Goal: Task Accomplishment & Management: Use online tool/utility

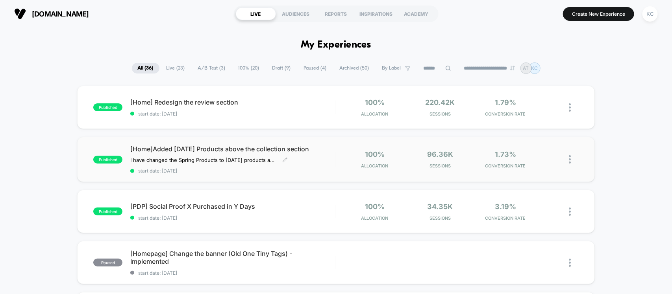
click at [267, 172] on span "start date: [DATE]" at bounding box center [232, 171] width 205 height 6
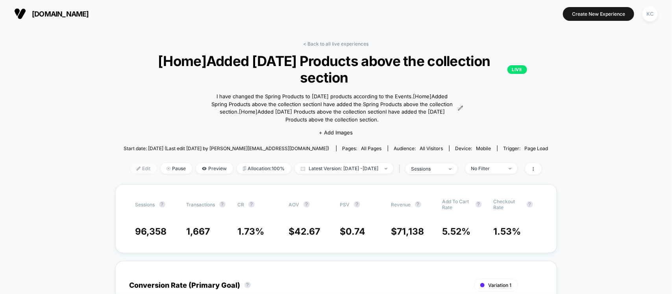
click at [131, 163] on span "Edit" at bounding box center [144, 168] width 26 height 11
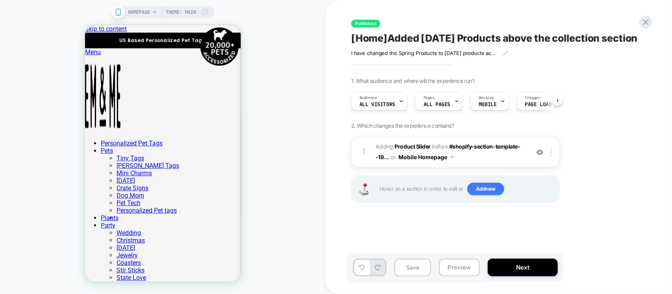
scroll to position [0, 0]
click at [479, 163] on span "#_loomi_addon_1727272720864_dup1730554529_dup1735562779 Adding Product Slider B…" at bounding box center [450, 152] width 150 height 21
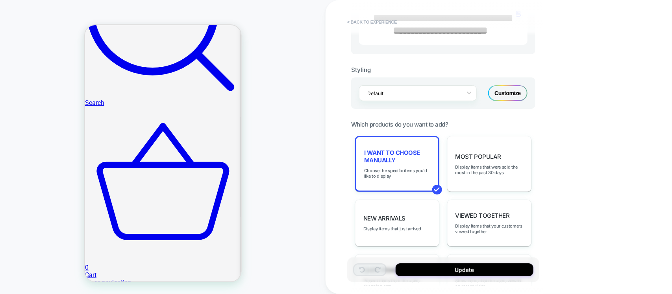
scroll to position [295, 0]
click at [514, 100] on div "Customize" at bounding box center [507, 92] width 39 height 16
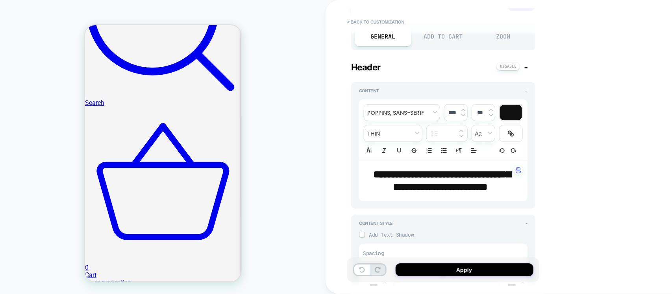
scroll to position [0, 0]
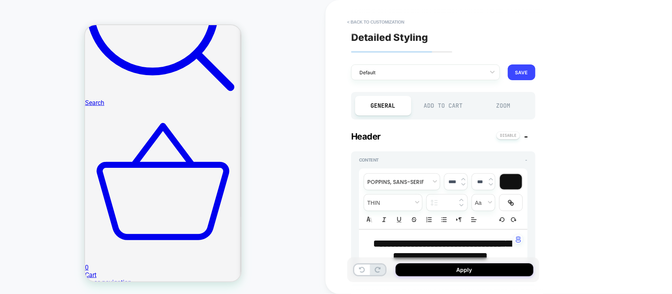
click at [438, 108] on div "Add to Cart" at bounding box center [443, 106] width 56 height 20
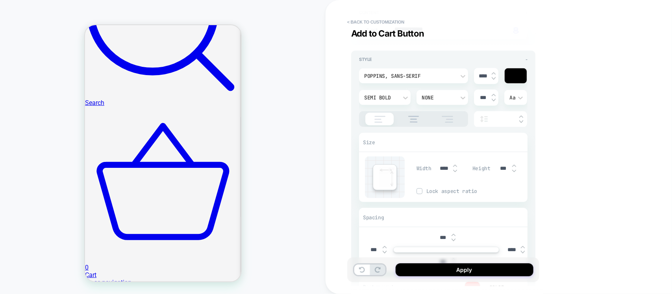
type textarea "*"
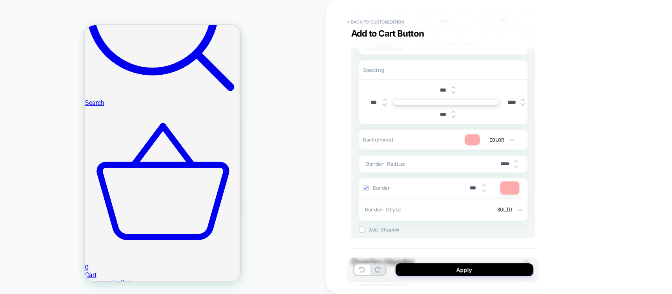
click at [473, 139] on div at bounding box center [472, 140] width 15 height 11
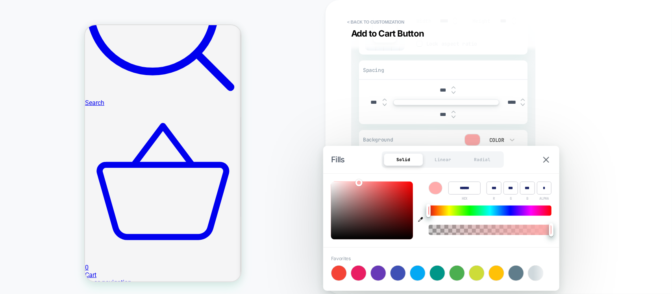
click at [466, 189] on input "******" at bounding box center [464, 188] width 32 height 13
click at [543, 160] on img at bounding box center [546, 160] width 6 height 6
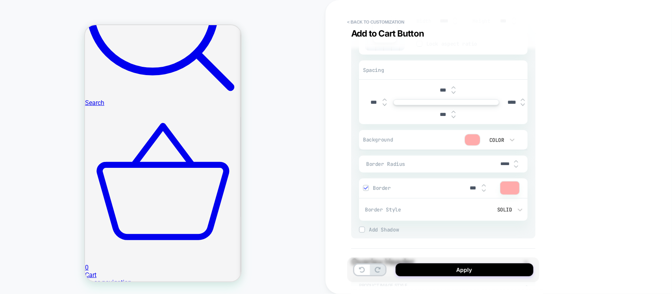
click at [590, 162] on div "**********" at bounding box center [498, 147] width 346 height 294
click at [367, 22] on button "< Back to customization" at bounding box center [375, 22] width 65 height 13
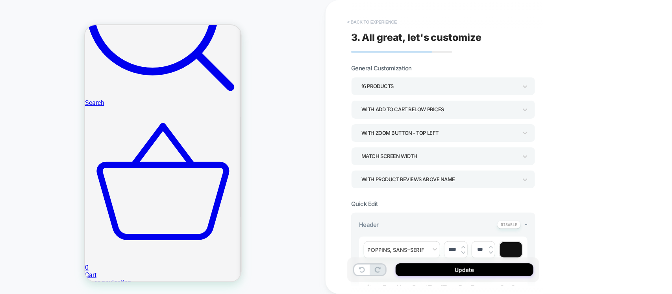
click at [361, 20] on button "< Back to experience" at bounding box center [371, 22] width 57 height 13
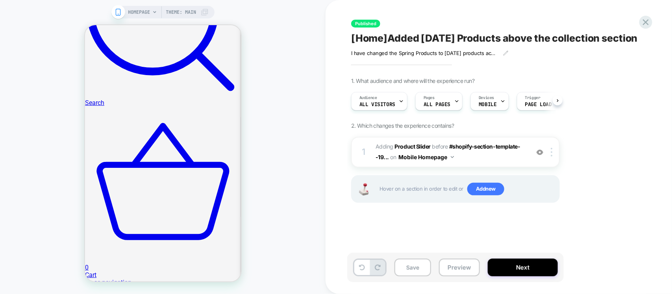
scroll to position [0, 0]
click at [642, 20] on icon at bounding box center [645, 22] width 11 height 11
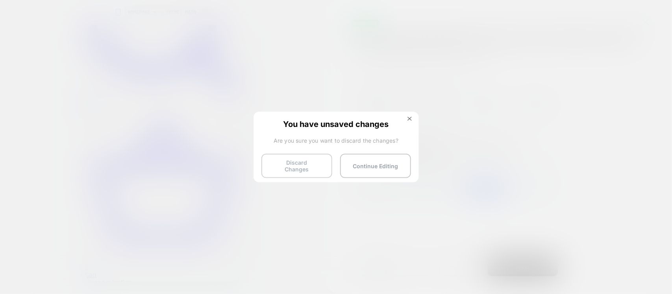
click at [307, 168] on button "Discard Changes" at bounding box center [296, 166] width 71 height 24
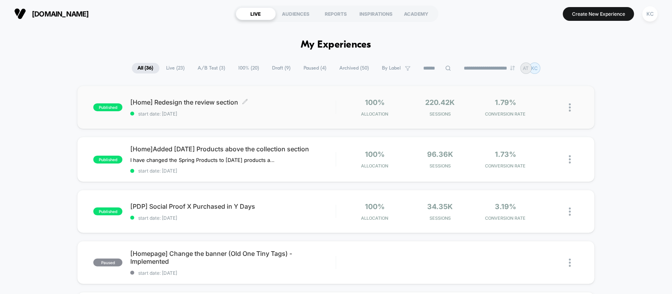
click at [264, 111] on span "start date: [DATE]" at bounding box center [232, 114] width 205 height 6
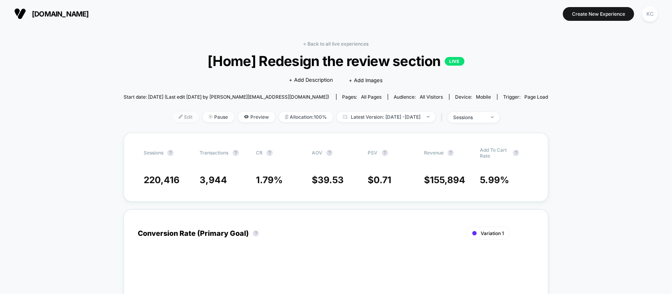
click at [181, 119] on span "Edit" at bounding box center [186, 117] width 26 height 11
click at [174, 115] on span "Edit" at bounding box center [186, 117] width 26 height 11
click at [173, 116] on span "Edit" at bounding box center [186, 117] width 26 height 11
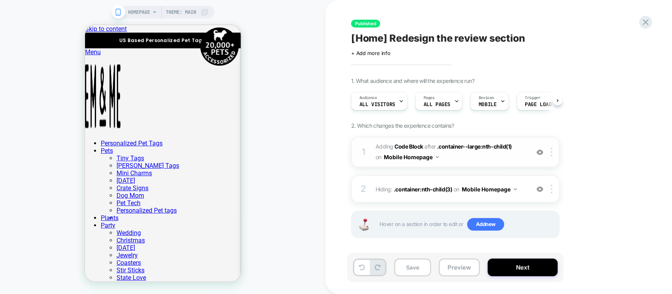
scroll to position [0, 0]
click at [492, 156] on span "Adding Code Block AFTER .container--large:nth-child(1) .container--large:nth-ch…" at bounding box center [450, 152] width 150 height 21
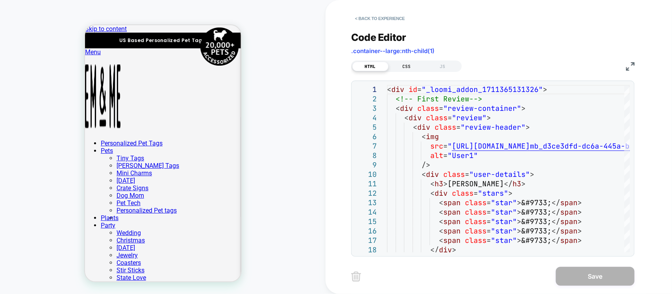
click at [402, 69] on div "CSS" at bounding box center [406, 66] width 36 height 9
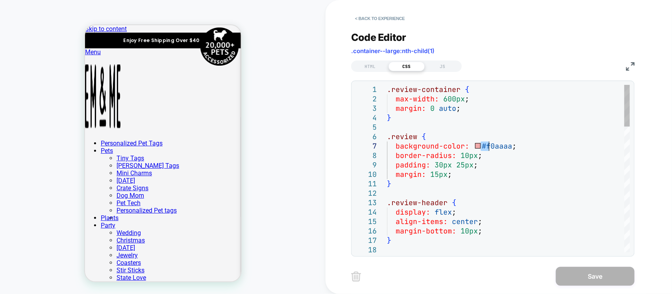
scroll to position [0, 0]
drag, startPoint x: 481, startPoint y: 146, endPoint x: 509, endPoint y: 148, distance: 28.0
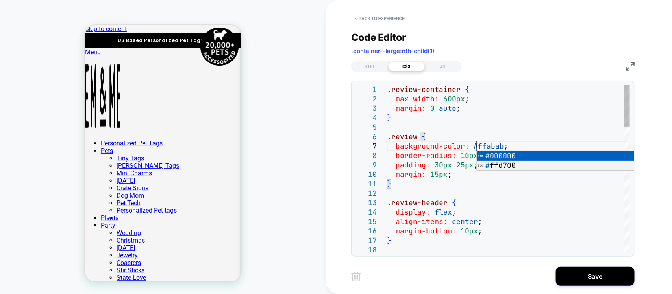
scroll to position [56, 89]
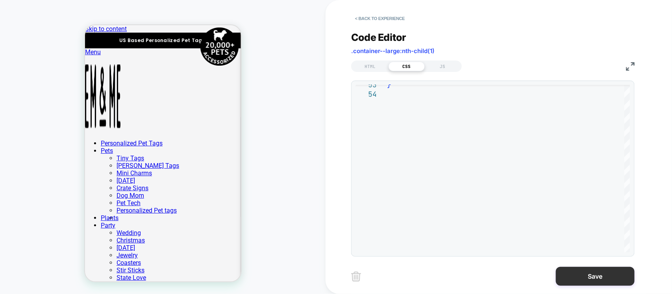
type textarea "**********"
click at [578, 275] on button "Save" at bounding box center [595, 276] width 79 height 19
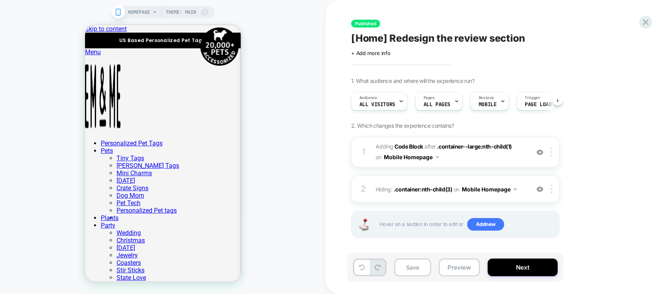
scroll to position [0, 0]
click at [410, 259] on div "Save Preview Next" at bounding box center [455, 268] width 216 height 30
click at [411, 266] on button "Save" at bounding box center [412, 268] width 37 height 18
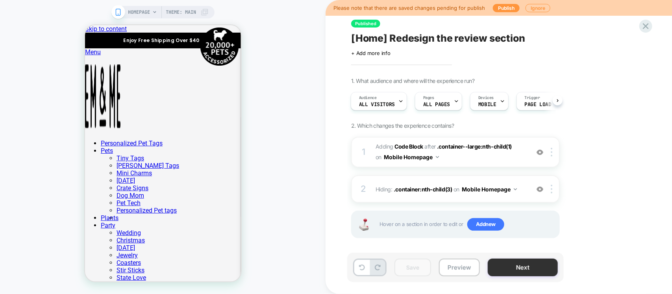
click at [539, 276] on button "Next" at bounding box center [523, 268] width 70 height 18
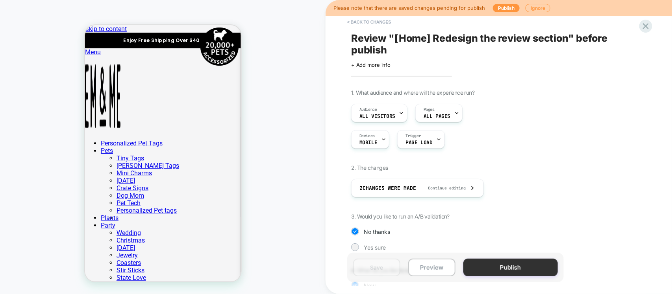
click at [540, 268] on button "Publish" at bounding box center [510, 268] width 94 height 18
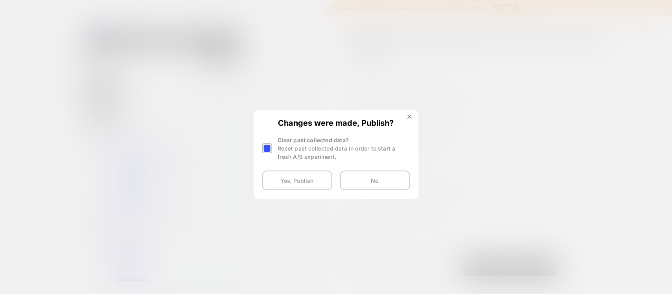
click at [268, 148] on div at bounding box center [267, 149] width 10 height 10
click at [289, 177] on button "Yes, Publish" at bounding box center [297, 181] width 70 height 20
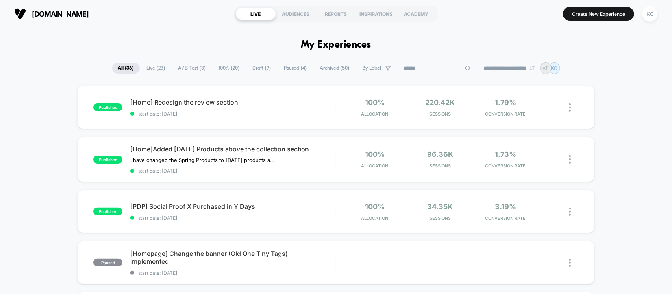
click at [421, 68] on input at bounding box center [437, 68] width 79 height 9
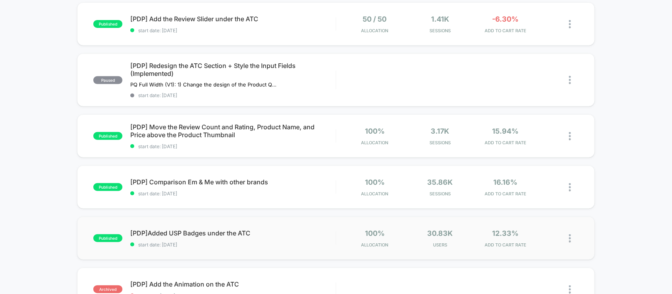
scroll to position [148, 0]
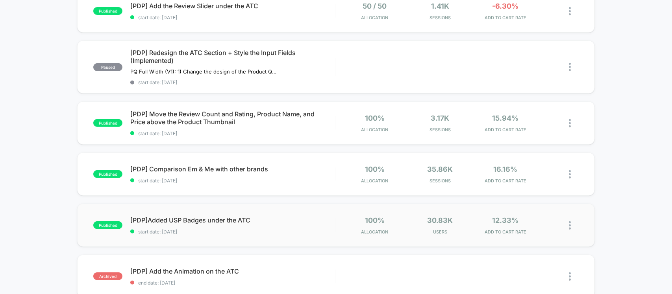
type input "***"
click at [262, 236] on div "published [PDP]Added USP Badges under the ATC start date: [DATE] 100% Allocatio…" at bounding box center [335, 225] width 517 height 43
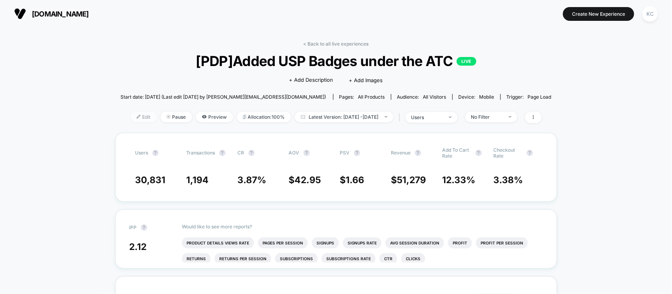
click at [137, 115] on img at bounding box center [139, 117] width 4 height 4
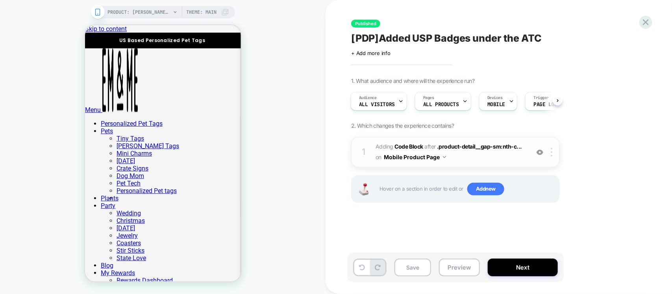
click at [490, 163] on span "Adding Code Block AFTER .product-detail__gap-sm:nth-c... .product-detail__gap-s…" at bounding box center [450, 152] width 150 height 21
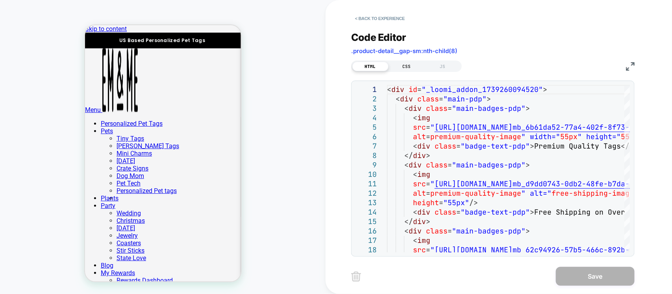
click at [407, 66] on div "CSS" at bounding box center [406, 66] width 36 height 9
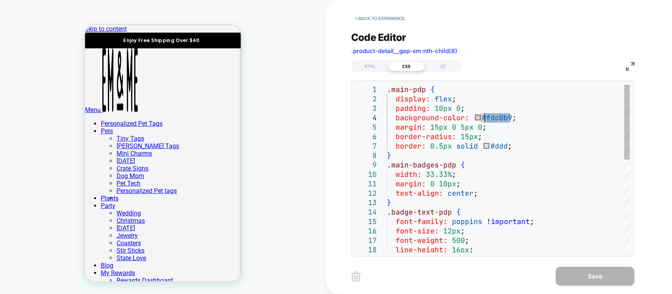
drag, startPoint x: 509, startPoint y: 118, endPoint x: 486, endPoint y: 120, distance: 22.6
click at [486, 120] on div "border-radius: 15px ; border: 0.5px solid #ddd ; } .main-badges-pdp { width: 33…" at bounding box center [508, 272] width 243 height 375
type textarea "**********"
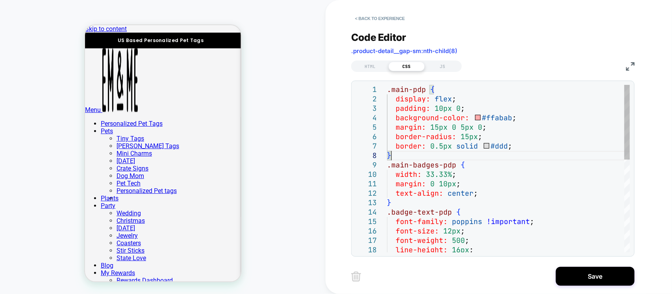
click at [548, 155] on div "border-radius: 15px ; border: 0.5px solid #ddd ; } .main-badges-pdp { width: 33…" at bounding box center [508, 272] width 243 height 375
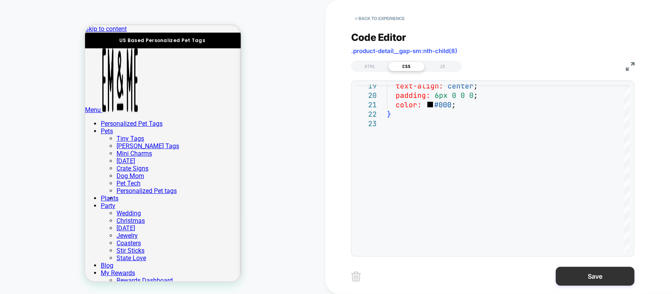
click at [591, 274] on button "Save" at bounding box center [595, 276] width 79 height 19
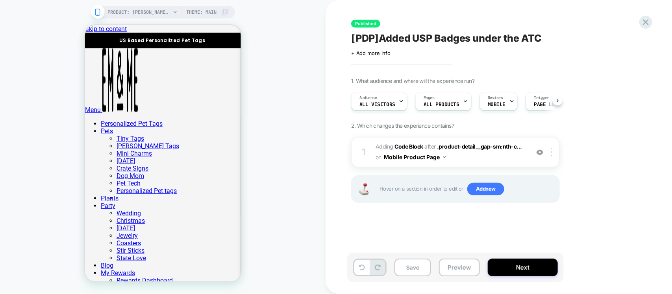
scroll to position [0, 0]
click at [418, 268] on button "Save" at bounding box center [412, 268] width 37 height 18
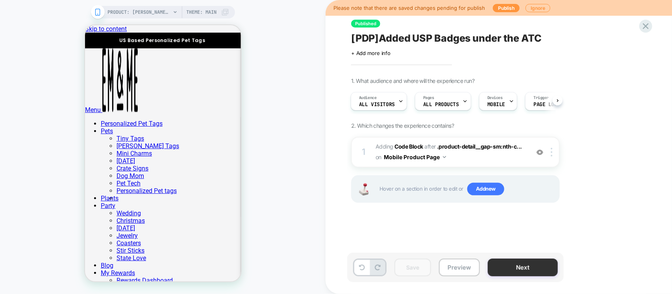
click at [506, 270] on button "Next" at bounding box center [523, 268] width 70 height 18
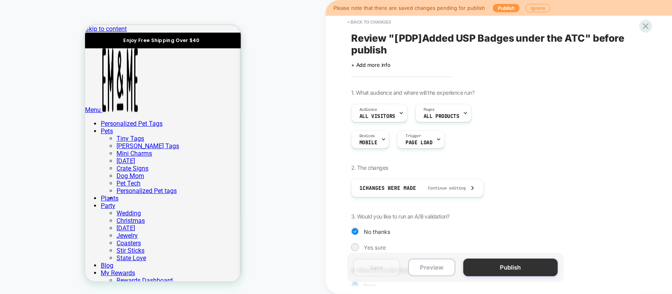
click at [506, 271] on button "Publish" at bounding box center [510, 268] width 94 height 18
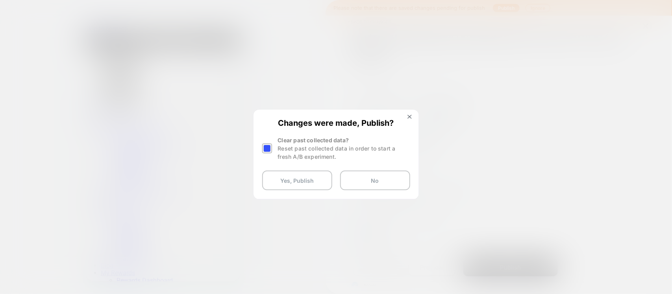
click at [262, 148] on div at bounding box center [267, 149] width 10 height 10
click at [282, 182] on button "Yes, Publish" at bounding box center [297, 181] width 70 height 20
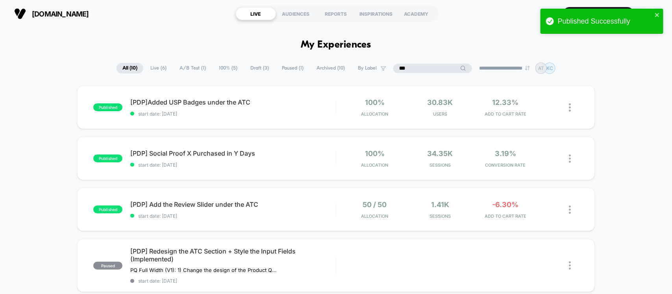
drag, startPoint x: 425, startPoint y: 66, endPoint x: 394, endPoint y: 66, distance: 31.1
click at [394, 66] on input "***" at bounding box center [432, 68] width 79 height 9
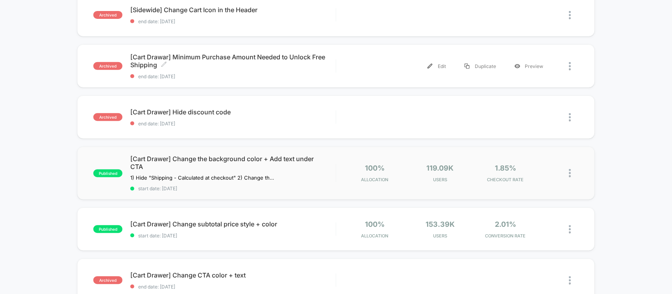
scroll to position [197, 0]
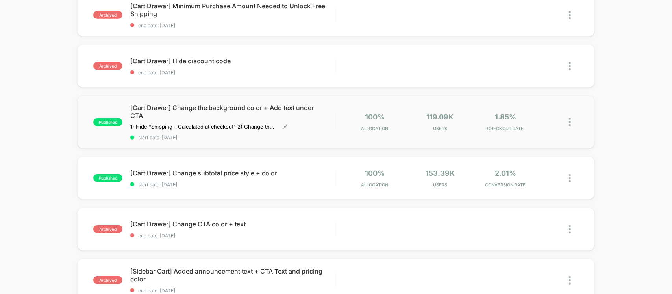
type input "****"
click at [314, 137] on span "start date: [DATE]" at bounding box center [232, 138] width 205 height 6
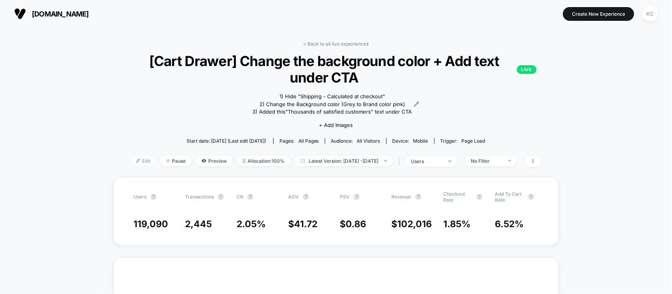
click at [130, 166] on span "Edit" at bounding box center [143, 161] width 26 height 11
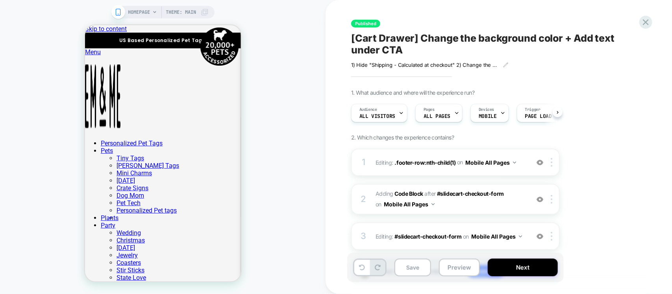
scroll to position [0, 0]
click at [486, 177] on div "1 Editing : .footer-row:nth-child(1) .footer-row:nth-child(1) on Mobile All Pag…" at bounding box center [455, 227] width 209 height 157
click at [495, 174] on div "1 Editing : .footer-row:nth-child(1) .footer-row:nth-child(1) on Mobile All Pag…" at bounding box center [455, 163] width 209 height 28
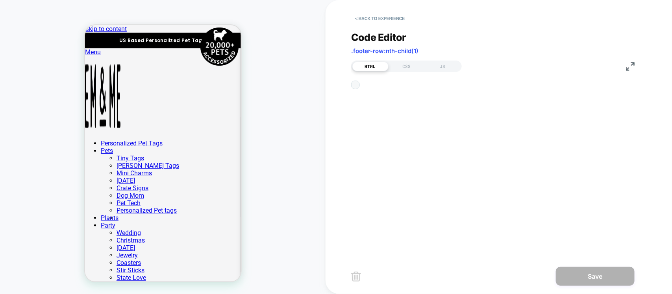
scroll to position [60, 0]
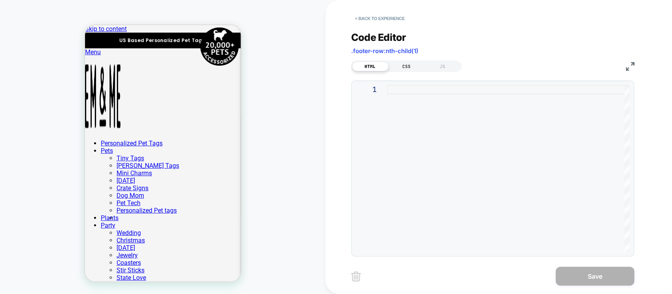
click at [405, 65] on div "CSS" at bounding box center [406, 66] width 36 height 9
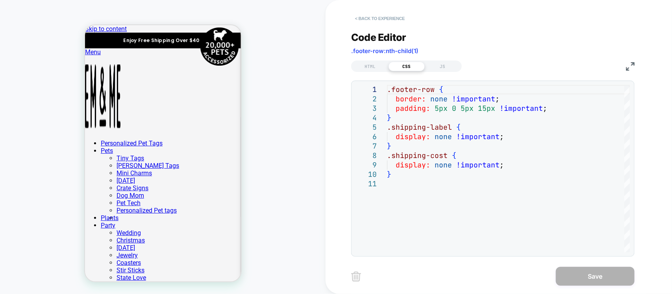
click at [365, 20] on button "< Back to experience" at bounding box center [379, 18] width 57 height 13
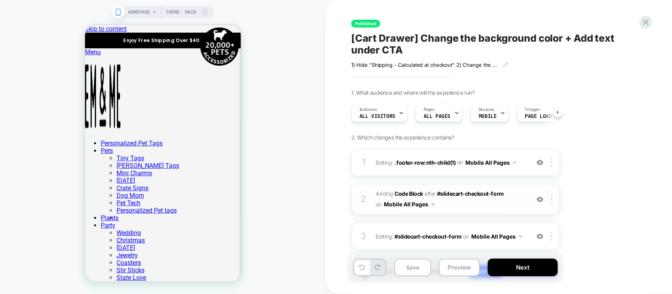
scroll to position [0, 0]
click at [485, 209] on span "Adding Code Block AFTER #slidecart-checkout-form #slidecart-checkout-form on Mo…" at bounding box center [450, 199] width 150 height 21
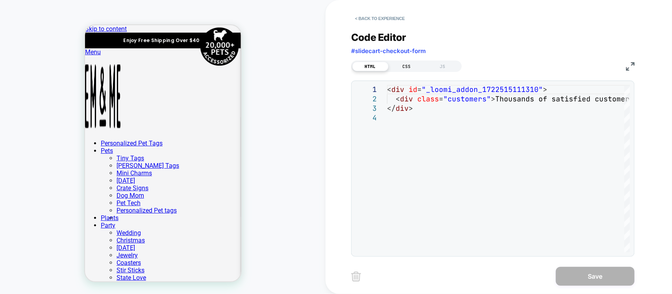
click at [404, 63] on div "CSS" at bounding box center [406, 66] width 36 height 9
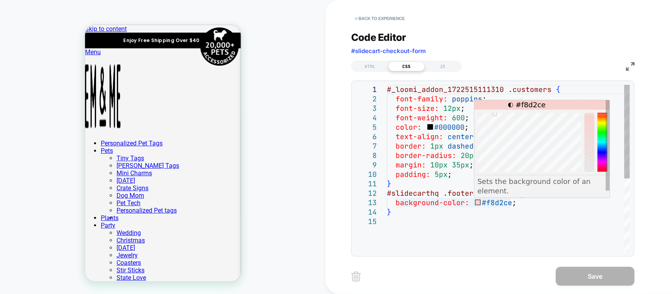
scroll to position [0, 0]
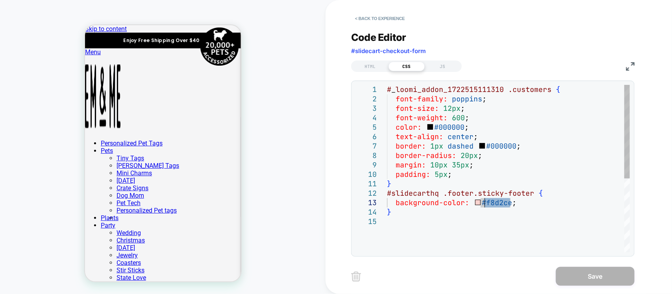
drag, startPoint x: 510, startPoint y: 204, endPoint x: 484, endPoint y: 205, distance: 25.6
click at [484, 205] on div "# _ loomi_addon_1722515111310 .customers { font-family: poppins ; font-size: 12…" at bounding box center [508, 235] width 243 height 300
type textarea "**********"
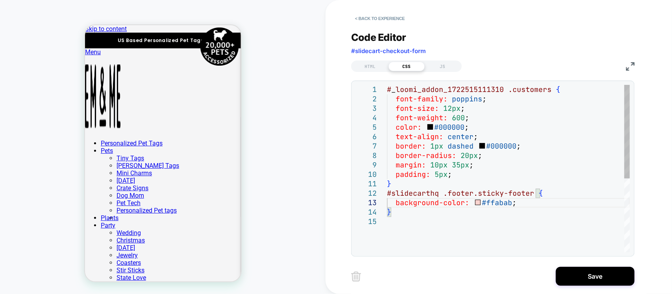
click at [493, 224] on div "# _ loomi_addon_1722515111310 .customers { font-family: poppins ; font-size: 12…" at bounding box center [508, 235] width 243 height 300
click at [573, 277] on button "Save" at bounding box center [595, 276] width 79 height 19
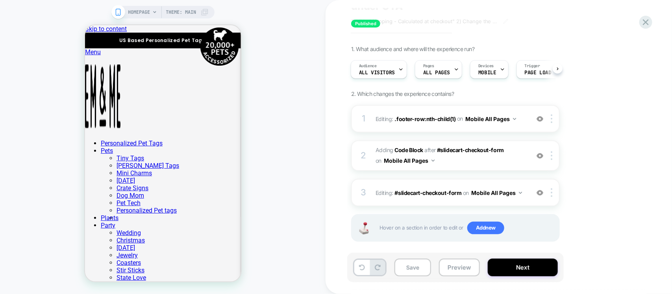
scroll to position [49, 0]
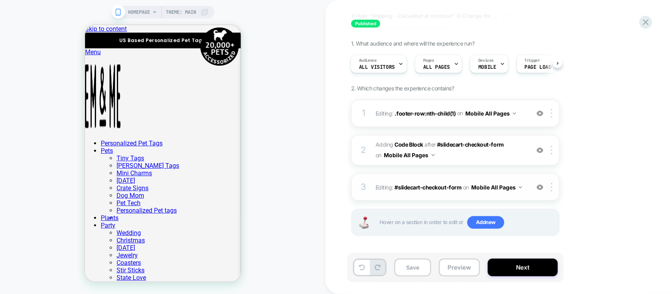
click at [482, 200] on div "3 Editing : #slidecart-checkout-form #slidecart-checkout-form on Mobile All Pag…" at bounding box center [455, 188] width 209 height 28
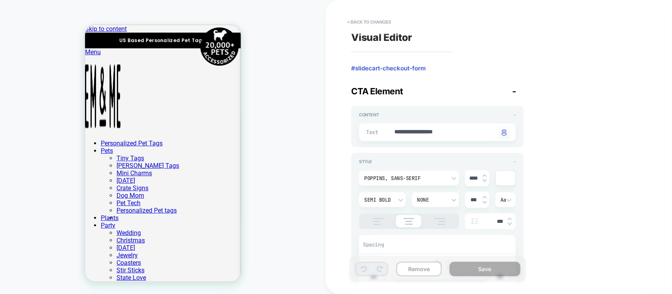
scroll to position [111, 0]
type textarea "*"
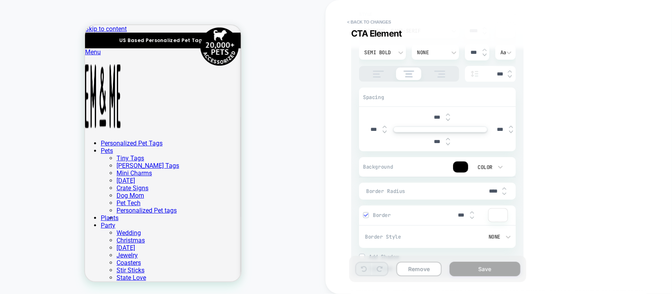
scroll to position [182, 0]
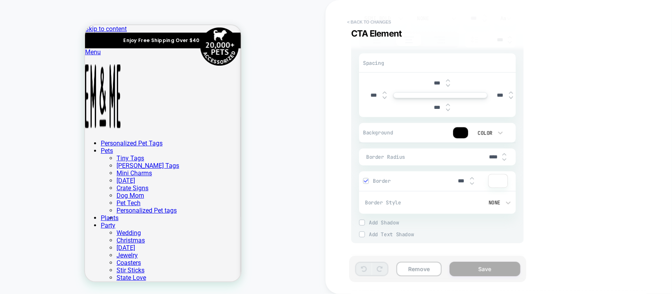
click at [349, 20] on button "< Back to changes" at bounding box center [369, 22] width 52 height 13
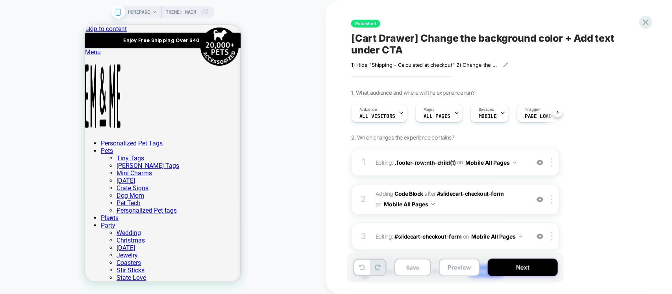
scroll to position [0, 0]
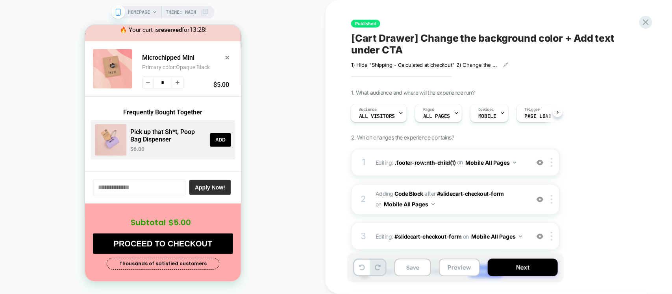
scroll to position [52, 0]
click at [416, 269] on button "Save" at bounding box center [412, 268] width 37 height 18
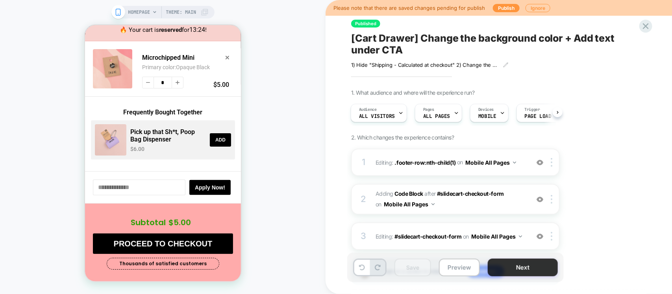
click at [517, 269] on button "Next" at bounding box center [523, 268] width 70 height 18
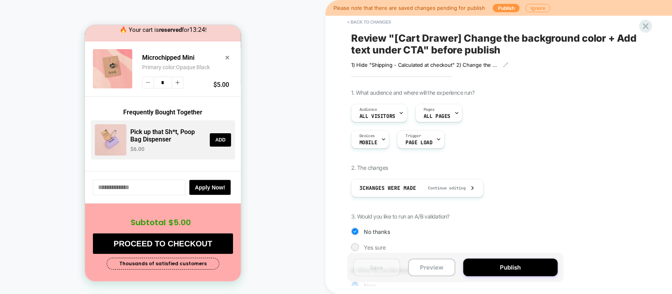
scroll to position [52, 0]
click at [481, 264] on button "Publish" at bounding box center [510, 268] width 94 height 18
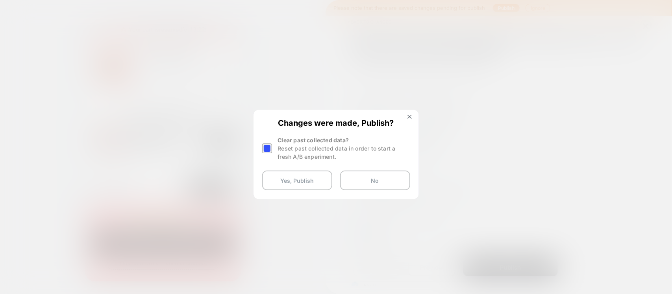
click at [267, 144] on div at bounding box center [267, 149] width 10 height 10
click at [279, 174] on button "Yes, Publish" at bounding box center [297, 181] width 70 height 20
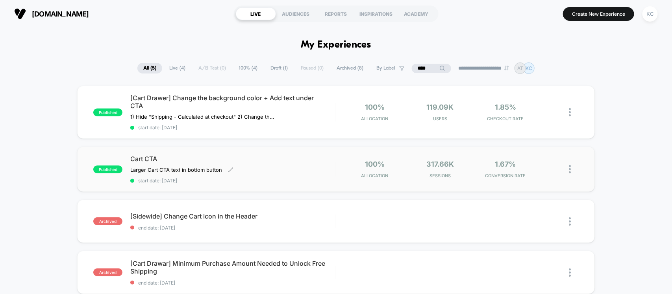
click at [251, 179] on span "start date: [DATE]" at bounding box center [232, 181] width 205 height 6
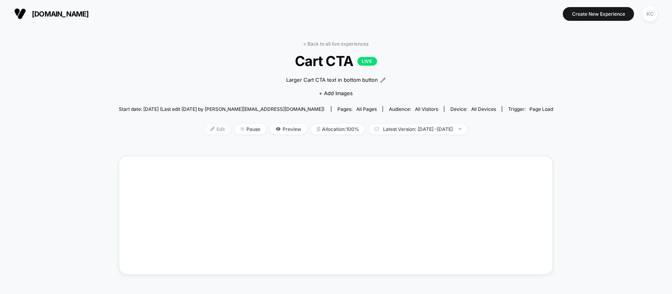
click at [205, 128] on span "Edit" at bounding box center [218, 129] width 26 height 11
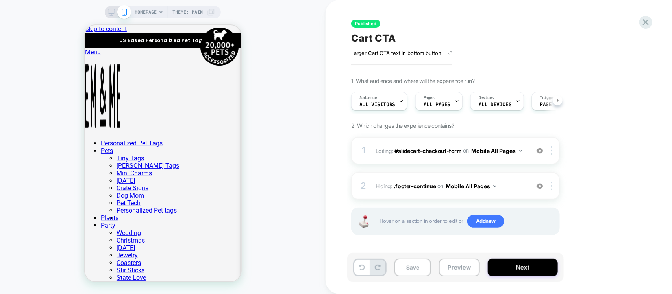
scroll to position [0, 0]
click at [496, 197] on div "2 Hiding : .footer-continue .footer-continue on Mobile All Pages Add Before Add…" at bounding box center [455, 186] width 209 height 28
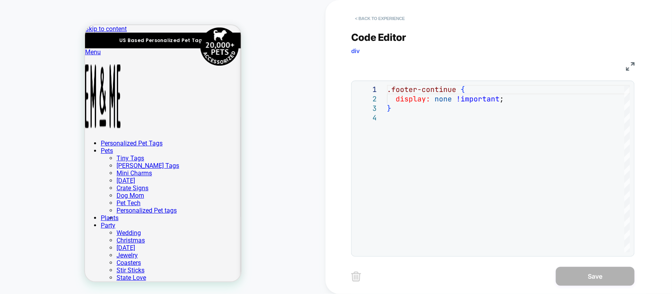
click at [353, 21] on button "< Back to experience" at bounding box center [379, 18] width 57 height 13
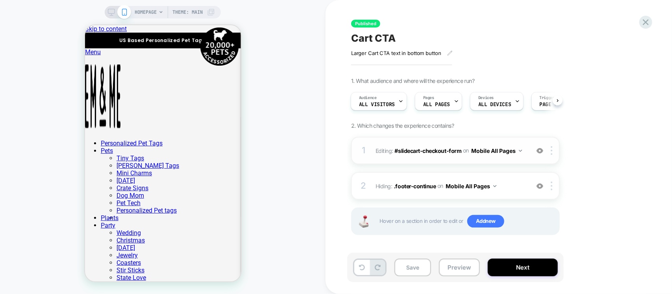
drag, startPoint x: 468, startPoint y: 148, endPoint x: 468, endPoint y: 153, distance: 5.9
click at [468, 152] on div "on Mobile All Pages" at bounding box center [492, 150] width 59 height 11
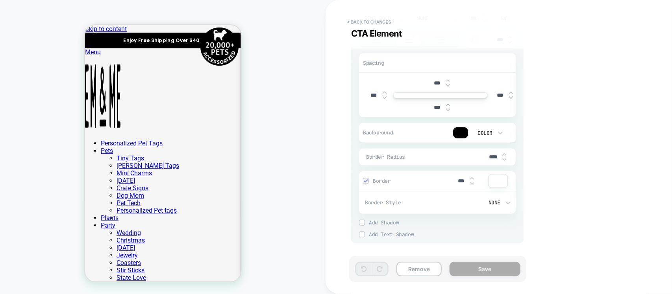
scroll to position [36, 0]
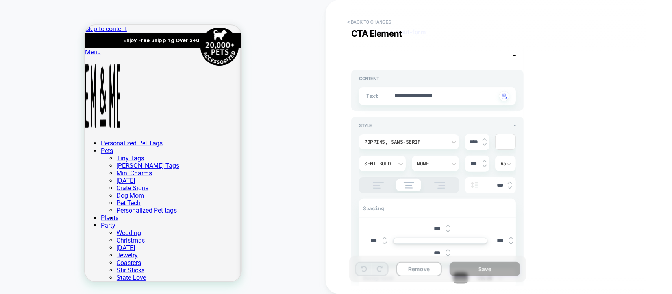
type textarea "*"
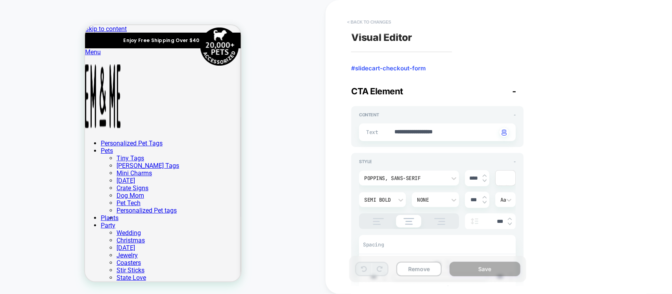
click at [359, 21] on button "< Back to changes" at bounding box center [369, 22] width 52 height 13
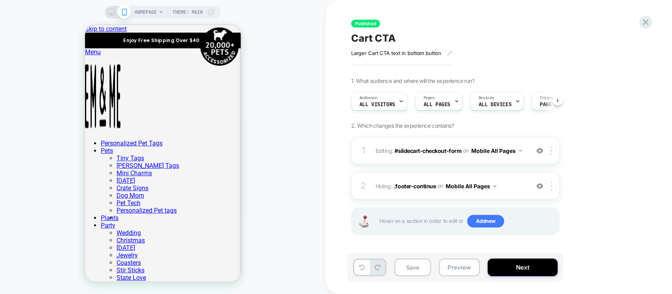
scroll to position [0, 0]
click at [646, 25] on icon at bounding box center [645, 22] width 11 height 11
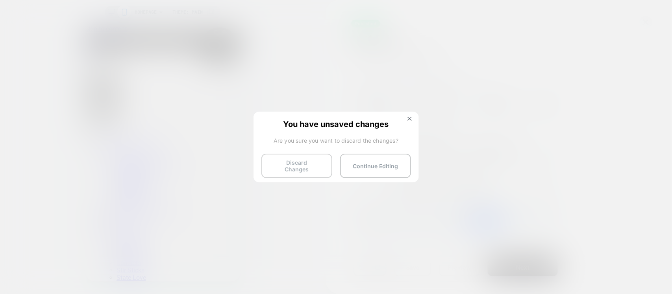
click at [304, 161] on button "Discard Changes" at bounding box center [296, 166] width 71 height 24
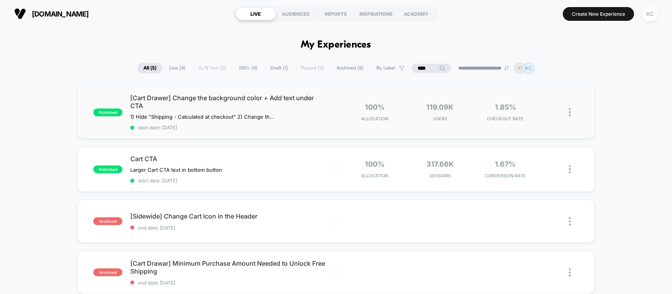
click at [257, 129] on span "start date: [DATE]" at bounding box center [232, 128] width 205 height 6
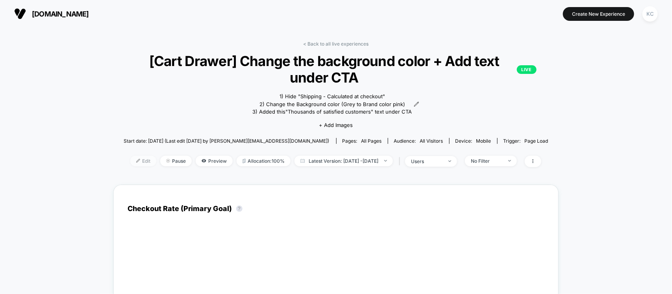
click at [130, 166] on span "Edit" at bounding box center [143, 161] width 26 height 11
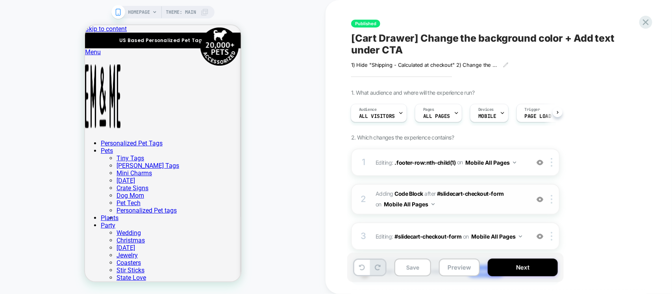
click at [447, 210] on span "Adding Code Block AFTER #slidecart-checkout-form #slidecart-checkout-form on Mo…" at bounding box center [450, 199] width 150 height 21
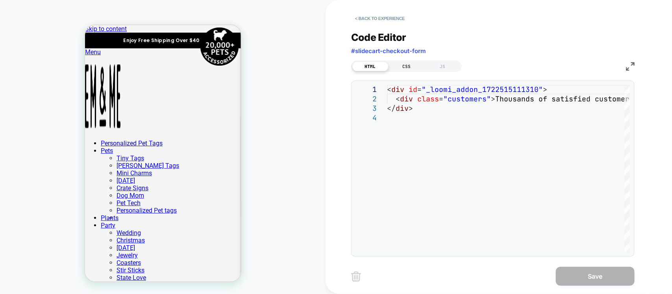
click at [408, 64] on div "CSS" at bounding box center [406, 66] width 36 height 9
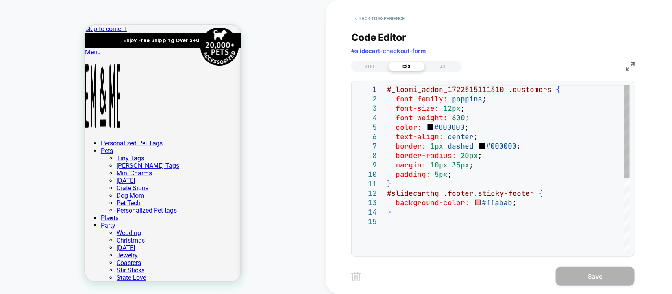
type textarea "**********"
click at [501, 180] on div "# _ loomi_addon_1722515111310 .customers { font-family: poppins ; font-size: 12…" at bounding box center [508, 235] width 243 height 300
click at [368, 20] on button "< Back to experience" at bounding box center [379, 18] width 57 height 13
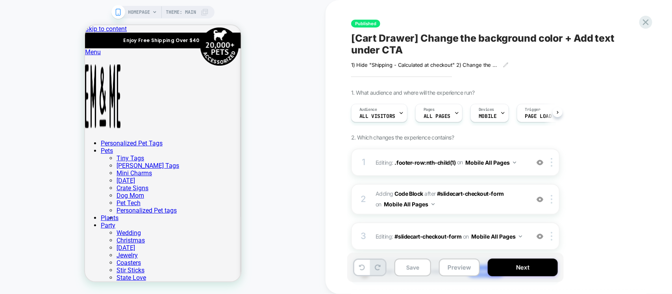
scroll to position [0, 0]
click at [456, 245] on div "3 Editing : #slidecart-checkout-form #slidecart-checkout-form on Mobile All Pag…" at bounding box center [455, 237] width 209 height 28
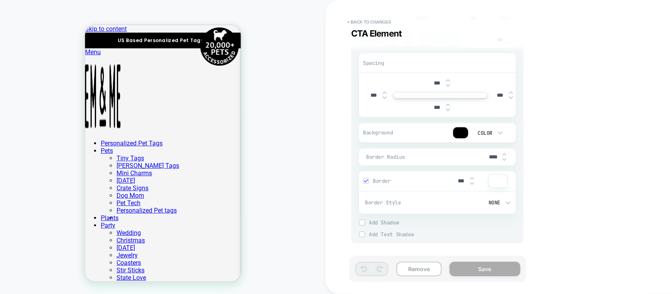
scroll to position [20, 0]
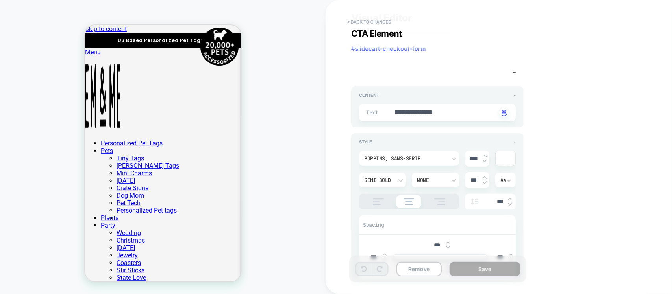
type textarea "*"
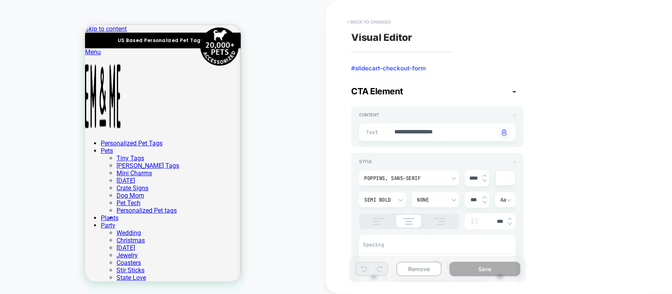
click at [360, 24] on button "< Back to changes" at bounding box center [369, 22] width 52 height 13
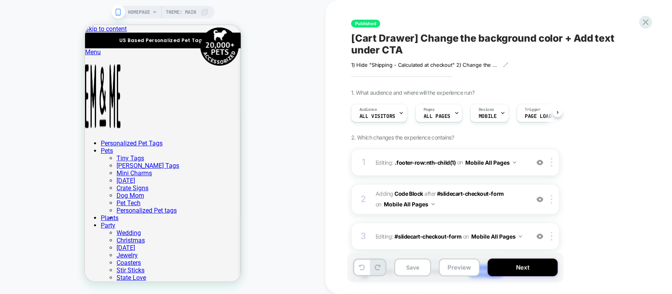
scroll to position [0, 0]
click at [471, 181] on div "1 Editing : .footer-row:nth-child(1) .footer-row:nth-child(1) on Mobile All Pag…" at bounding box center [455, 227] width 209 height 157
click at [491, 177] on div "1 Editing : .footer-row:nth-child(1) .footer-row:nth-child(1) on Mobile All Pag…" at bounding box center [455, 227] width 209 height 157
click at [494, 171] on div "1 Editing : .footer-row:nth-child(1) .footer-row:nth-child(1) on Mobile All Pag…" at bounding box center [455, 163] width 209 height 28
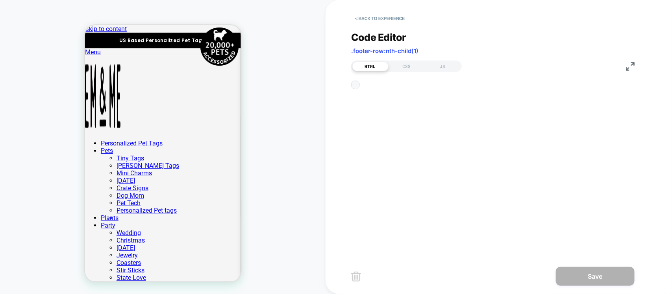
scroll to position [111, 0]
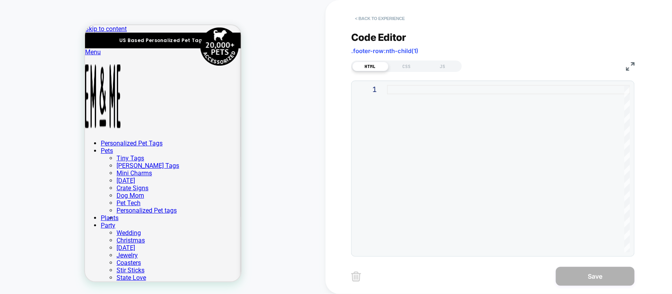
click at [363, 24] on button "< Back to experience" at bounding box center [379, 18] width 57 height 13
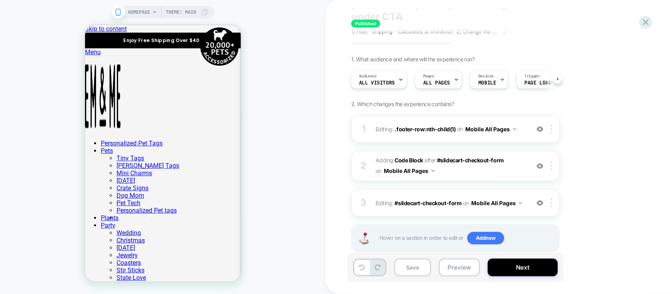
scroll to position [50, 0]
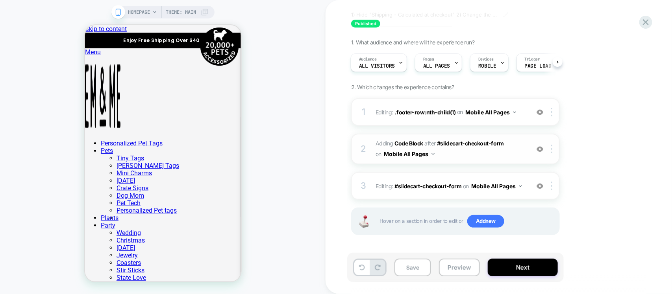
click at [451, 152] on span "Adding Code Block AFTER #slidecart-checkout-form #slidecart-checkout-form on Mo…" at bounding box center [450, 149] width 150 height 21
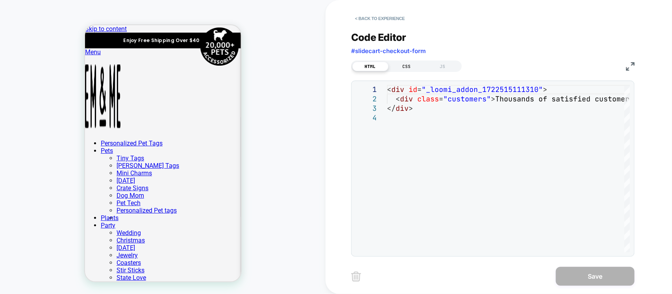
click at [404, 67] on div "CSS" at bounding box center [406, 66] width 36 height 9
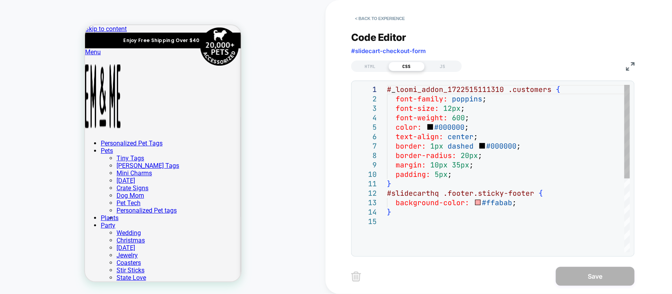
type textarea "**********"
click at [480, 209] on div "# _ loomi_addon_1722515111310 .customers { font-family: poppins ; font-size: 12…" at bounding box center [508, 235] width 243 height 300
click at [368, 20] on button "< Back to experience" at bounding box center [379, 18] width 57 height 13
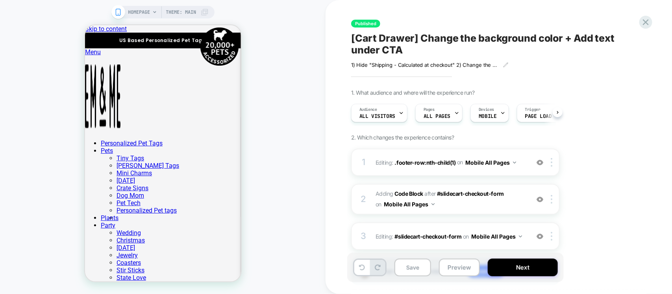
scroll to position [0, 0]
click at [473, 211] on div "2 Adding Code Block AFTER #slidecart-checkout-form #slidecart-checkout-form on …" at bounding box center [455, 199] width 209 height 31
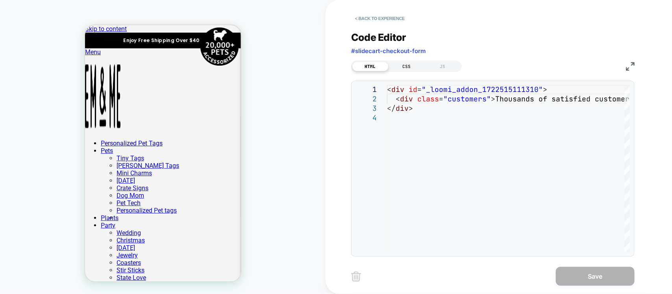
click at [414, 69] on div "CSS" at bounding box center [406, 66] width 36 height 9
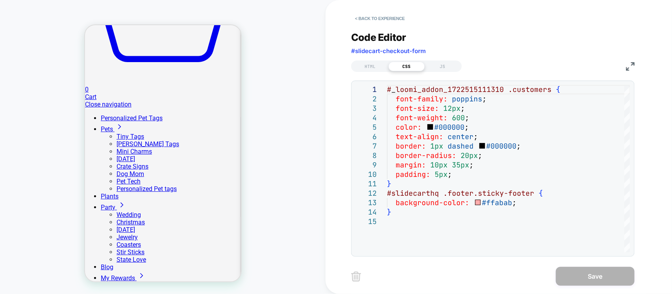
scroll to position [590, 0]
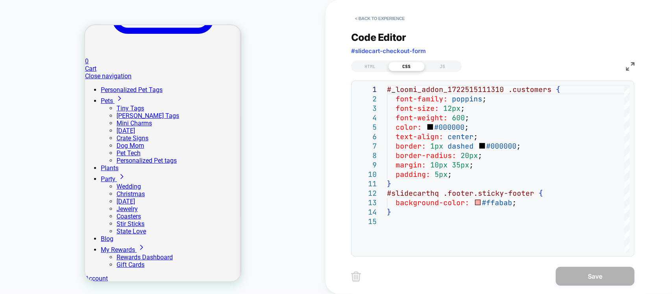
click at [360, 15] on button "< Back to experience" at bounding box center [379, 18] width 57 height 13
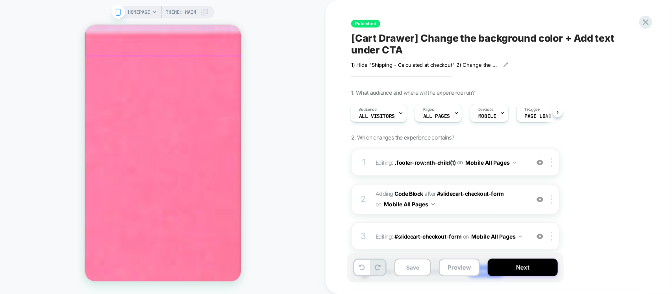
scroll to position [2361, 0]
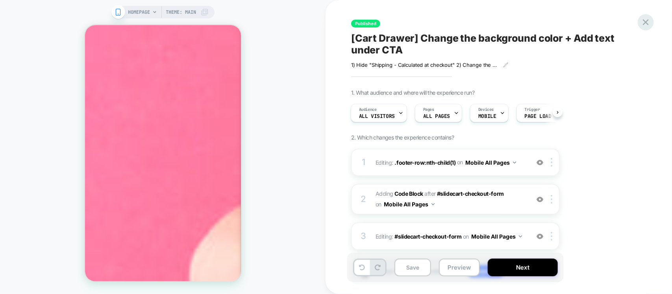
click at [648, 21] on icon at bounding box center [645, 22] width 11 height 11
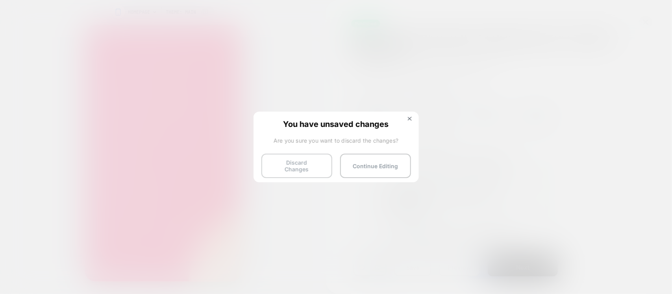
click at [272, 170] on button "Discard Changes" at bounding box center [296, 166] width 71 height 24
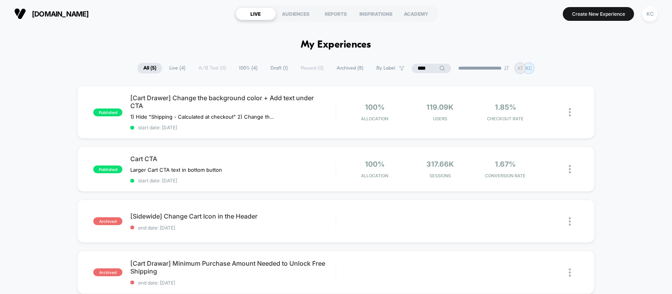
click at [430, 69] on input "****" at bounding box center [431, 68] width 39 height 9
type input "*"
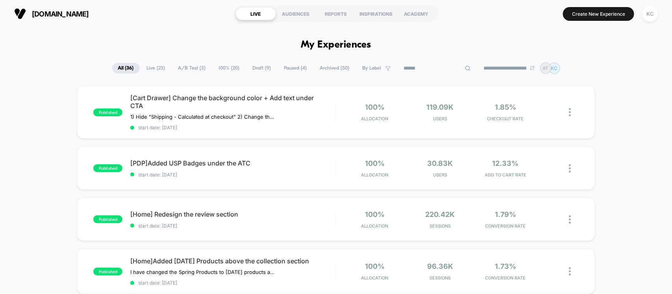
click at [222, 66] on span "100% ( 20 )" at bounding box center [229, 68] width 33 height 11
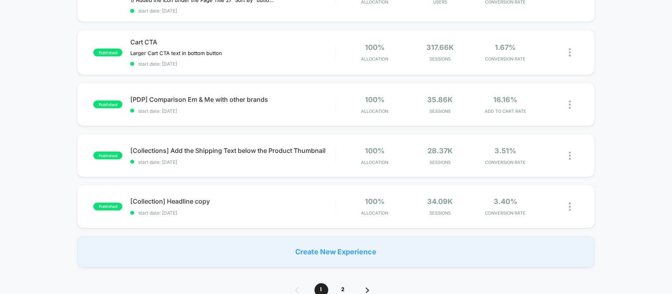
scroll to position [492, 0]
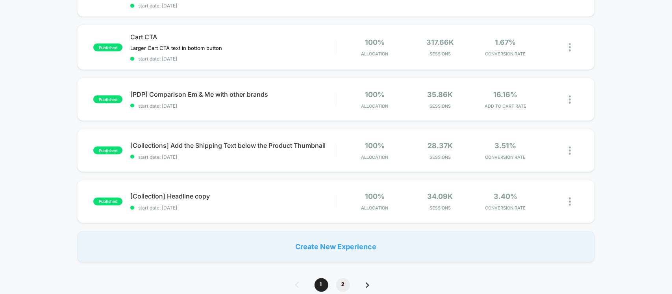
click at [340, 279] on span "2" at bounding box center [343, 286] width 14 height 14
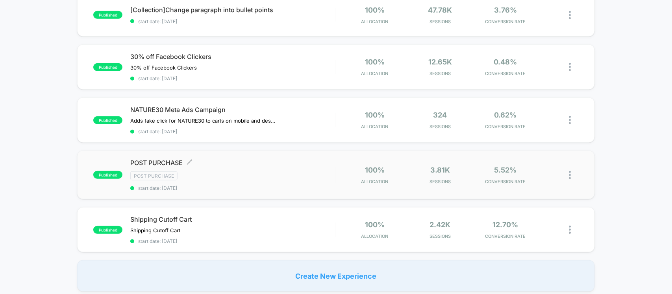
scroll to position [197, 0]
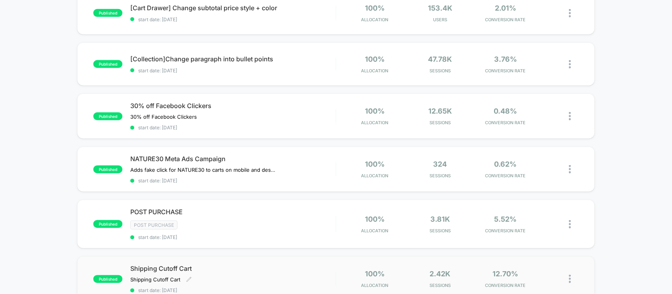
click at [234, 273] on div "Shipping Cutoff Cart Shipping Cutoff Cart Click to edit experience details Ship…" at bounding box center [232, 279] width 205 height 29
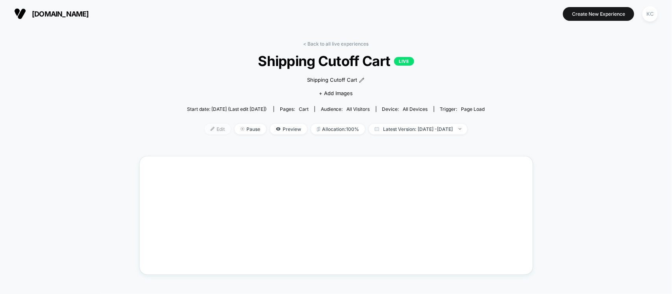
click at [205, 128] on span "Edit" at bounding box center [218, 129] width 26 height 11
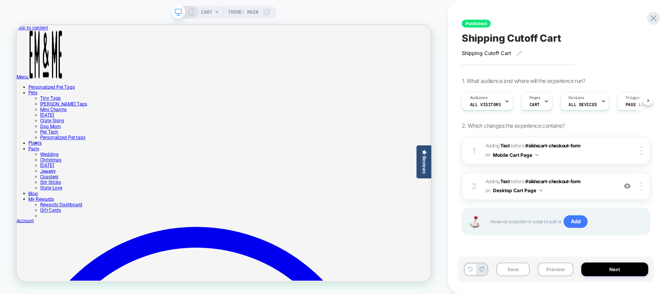
scroll to position [0, 0]
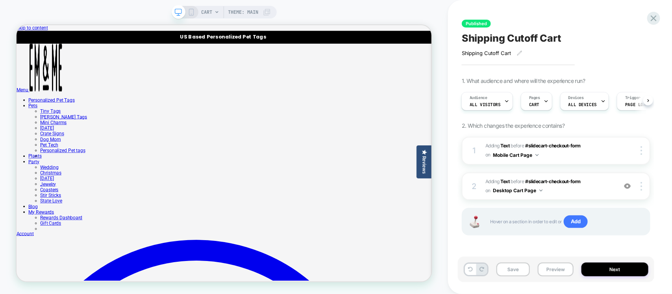
click at [189, 10] on icon at bounding box center [191, 12] width 7 height 7
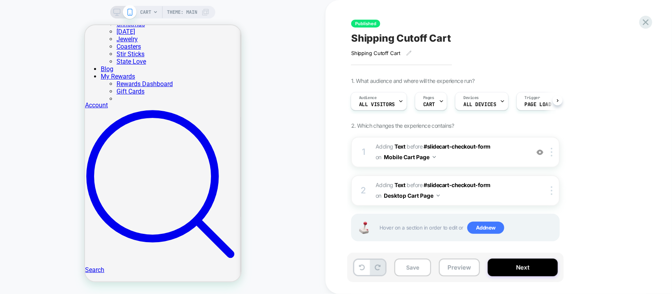
scroll to position [49, 0]
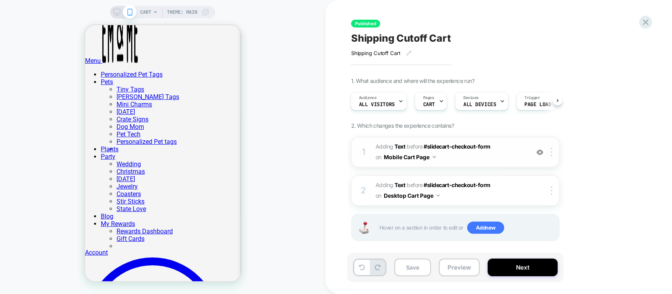
click at [537, 153] on img at bounding box center [539, 152] width 7 height 7
click at [539, 153] on img at bounding box center [539, 152] width 7 height 7
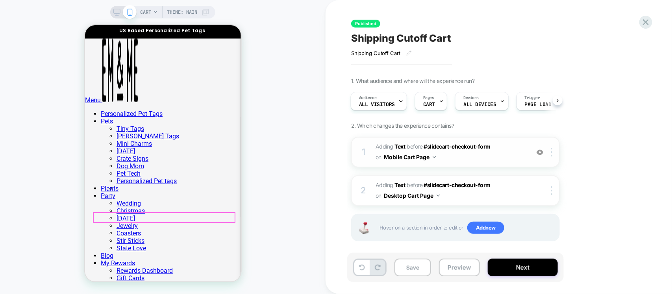
scroll to position [0, 0]
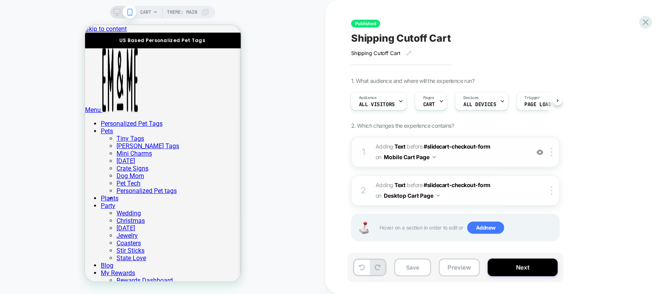
click at [544, 152] on div at bounding box center [539, 152] width 13 height 9
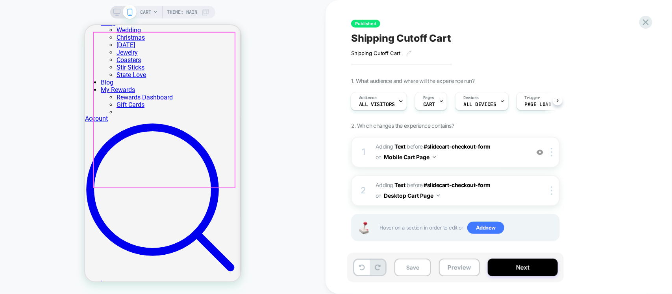
scroll to position [246, 0]
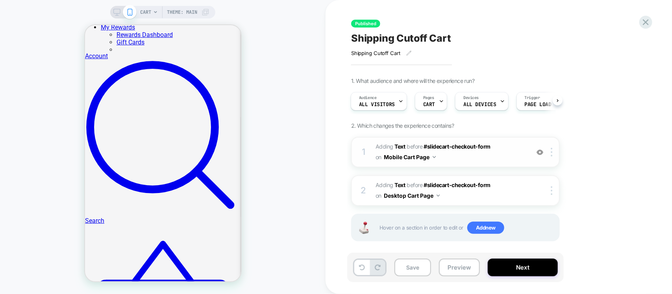
click at [538, 152] on img at bounding box center [539, 152] width 7 height 7
click at [540, 155] on img at bounding box center [539, 152] width 7 height 7
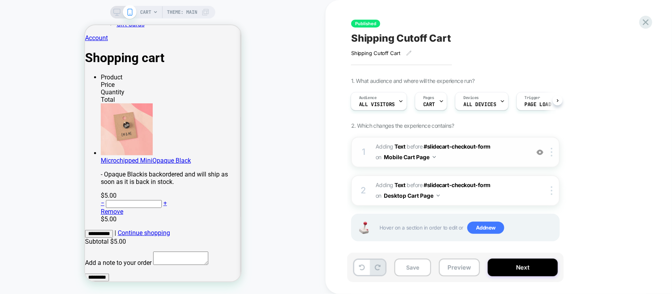
scroll to position [807, 0]
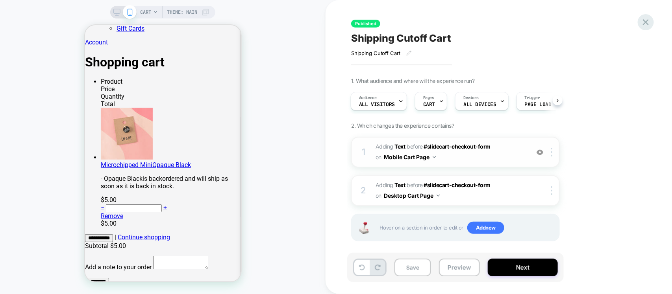
click at [650, 26] on icon at bounding box center [645, 22] width 11 height 11
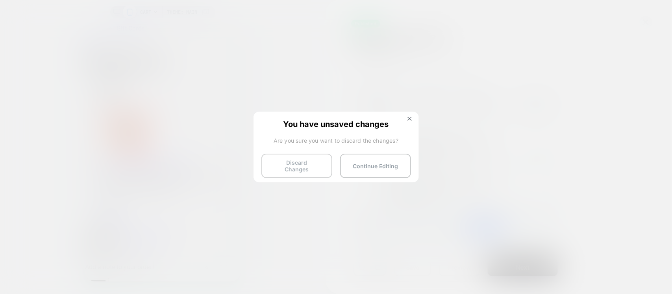
click at [273, 157] on button "Discard Changes" at bounding box center [296, 166] width 71 height 24
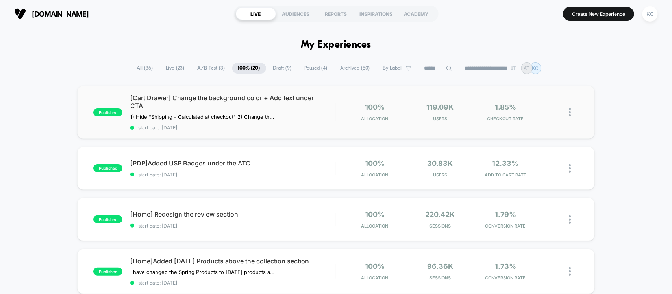
click at [321, 133] on div "published [Cart Drawer] Change the background color + Add text under CTA 1) Hid…" at bounding box center [335, 112] width 517 height 53
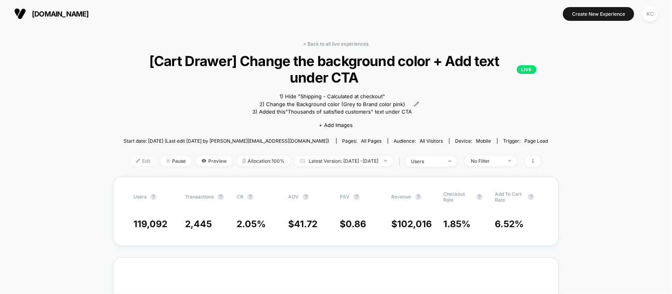
click at [136, 163] on img at bounding box center [138, 161] width 4 height 4
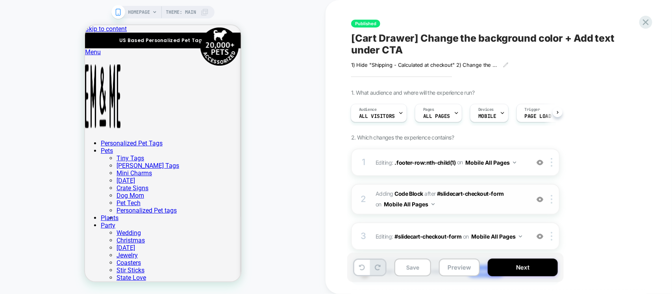
click at [457, 203] on span "Adding Code Block AFTER #slidecart-checkout-form #slidecart-checkout-form on Mo…" at bounding box center [450, 199] width 150 height 21
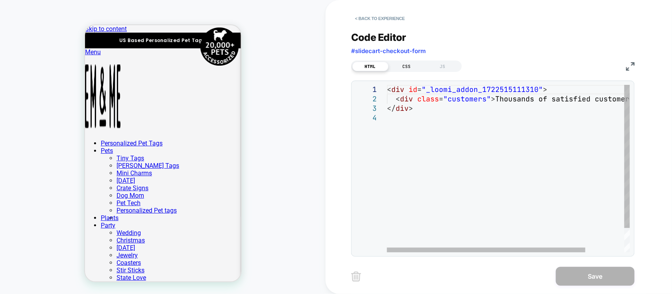
click at [414, 66] on div "CSS" at bounding box center [406, 66] width 36 height 9
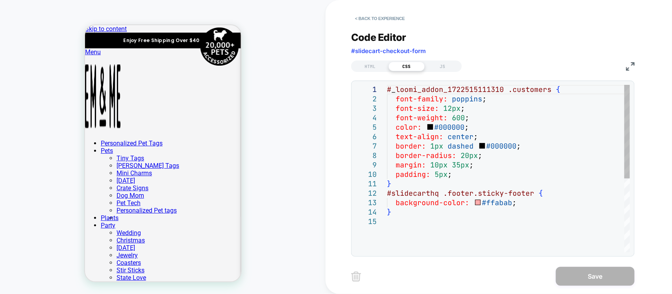
type textarea "**********"
drag, startPoint x: 509, startPoint y: 203, endPoint x: 485, endPoint y: 203, distance: 24.0
click at [485, 203] on div "# _ loomi_addon_1722515111310 .customers { font-family: poppins ; font-size: 12…" at bounding box center [508, 235] width 243 height 300
click at [484, 204] on div "# _ loomi_addon_1722515111310 .customers { font-family: poppins ; font-size: 12…" at bounding box center [508, 235] width 243 height 300
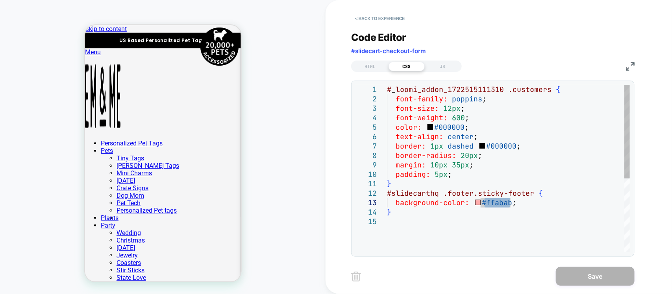
click at [510, 229] on div "# _ loomi_addon_1722515111310 .customers { font-family: poppins ; font-size: 12…" at bounding box center [508, 235] width 243 height 300
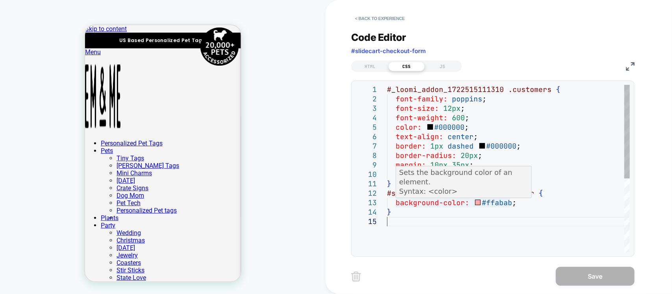
click at [487, 202] on div "# _ loomi_addon_1722515111310 .customers { font-family: poppins ; font-size: 12…" at bounding box center [508, 235] width 243 height 300
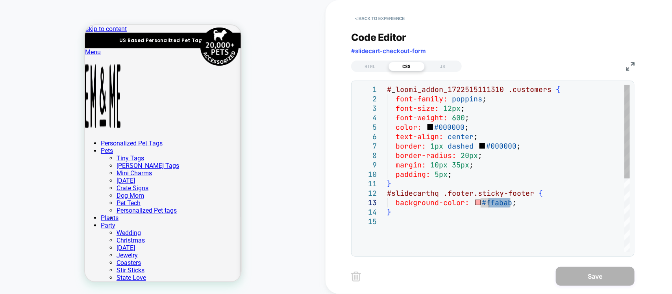
click at [482, 206] on div "# _ loomi_addon_1722515111310 .customers { font-family: poppins ; font-size: 12…" at bounding box center [508, 235] width 243 height 300
click at [479, 199] on div "# _ loomi_addon_1722515111310 .customers { font-family: poppins ; font-size: 12…" at bounding box center [508, 235] width 243 height 300
click at [478, 216] on div "# _ loomi_addon_1722515111310 .customers { font-family: poppins ; font-size: 12…" at bounding box center [508, 235] width 243 height 300
drag, startPoint x: 482, startPoint y: 204, endPoint x: 509, endPoint y: 203, distance: 26.8
click at [509, 203] on div "# _ loomi_addon_1722515111310 .customers { font-family: poppins ; font-size: 12…" at bounding box center [508, 235] width 243 height 300
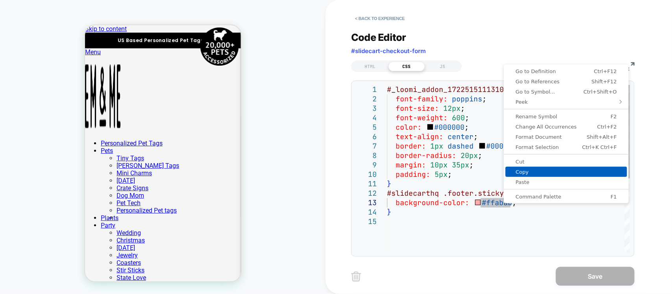
click at [525, 170] on span "Copy" at bounding box center [566, 172] width 122 height 5
